Goal: Navigation & Orientation: Go to known website

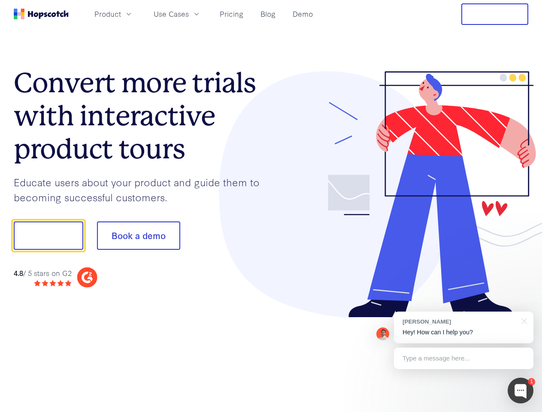
click at [271, 206] on div at bounding box center [400, 194] width 258 height 247
click at [121, 14] on span "Product" at bounding box center [107, 14] width 27 height 11
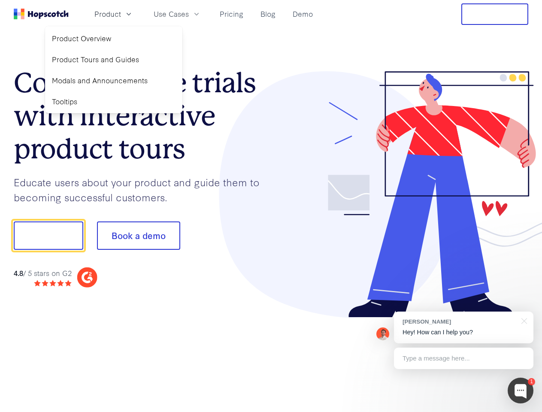
click at [189, 14] on span "Use Cases" at bounding box center [171, 14] width 35 height 11
click at [495, 14] on button "Free Trial" at bounding box center [495, 13] width 67 height 21
click at [48, 236] on button "Show me!" at bounding box center [49, 236] width 70 height 28
click at [138, 236] on button "Book a demo" at bounding box center [138, 236] width 83 height 28
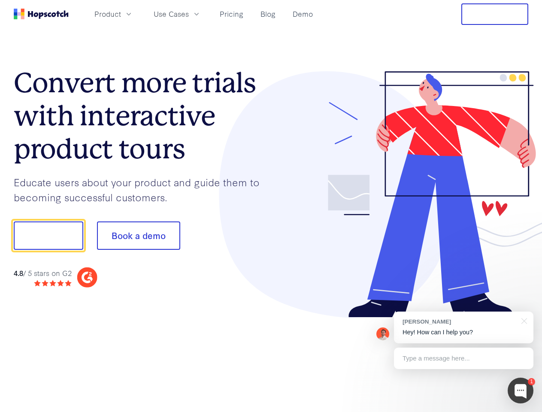
click at [521, 391] on div at bounding box center [521, 391] width 26 height 26
click at [464, 328] on div "[PERSON_NAME] Hey! How can I help you?" at bounding box center [464, 328] width 140 height 32
click at [523, 320] on div at bounding box center [453, 234] width 161 height 286
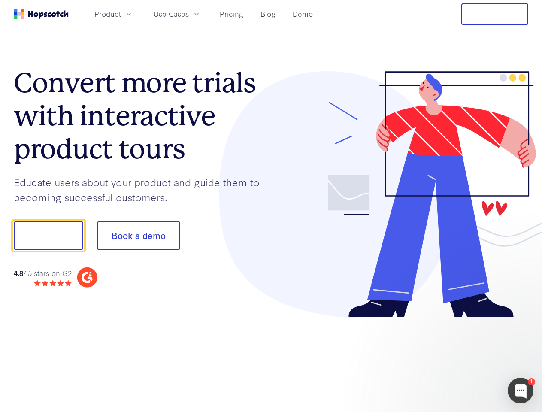
click at [464, 359] on div at bounding box center [453, 234] width 161 height 286
